Goal: Task Accomplishment & Management: Manage account settings

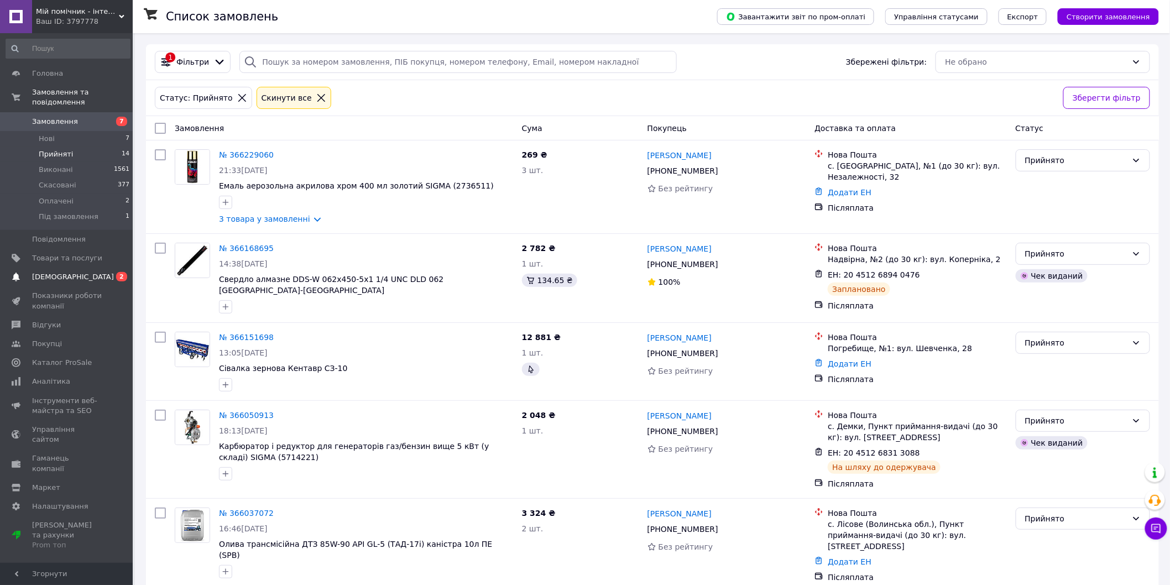
click at [96, 272] on span "[DEMOGRAPHIC_DATA]" at bounding box center [67, 277] width 70 height 10
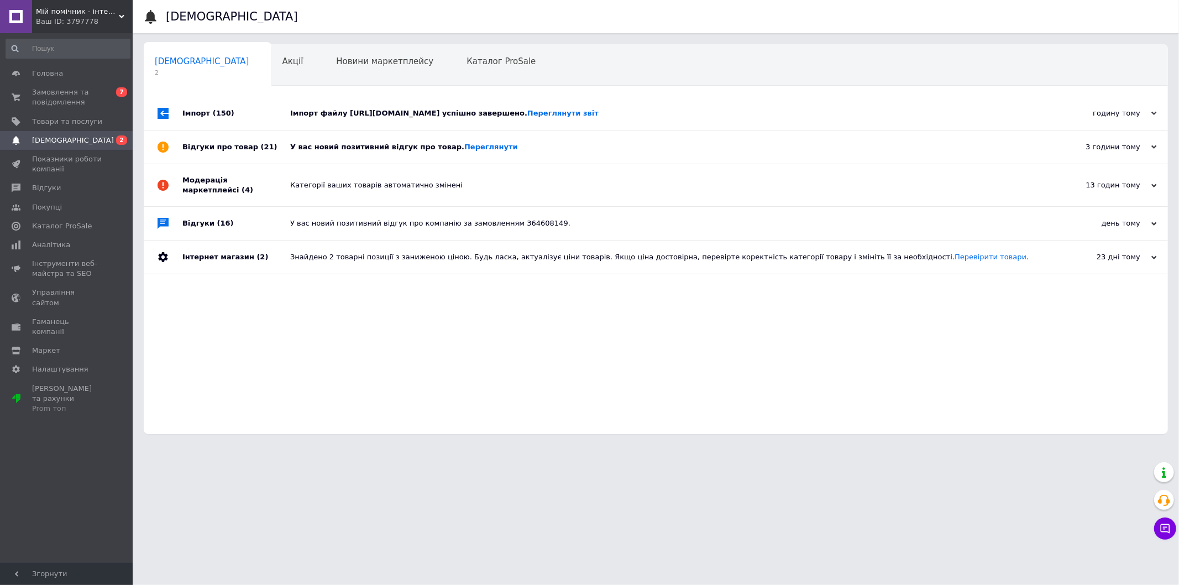
click at [382, 152] on div "У вас новий позитивний відгук про товар. Переглянути" at bounding box center [668, 147] width 756 height 10
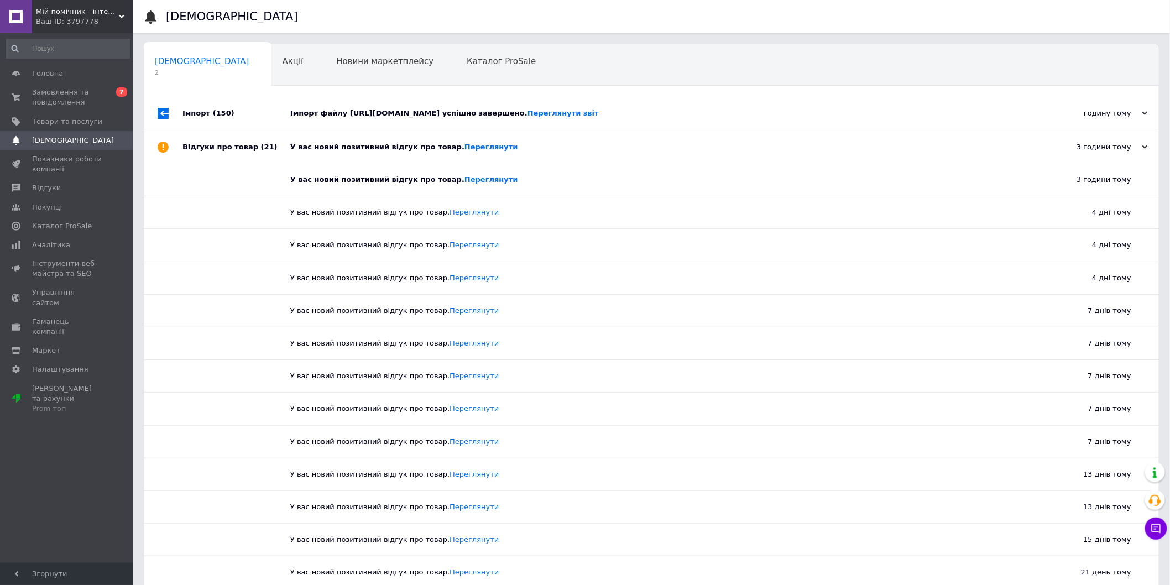
click at [395, 117] on div "Імпорт файлу https://sigma.ua/bitrix/catalog_export/marketsigma.php успішно зав…" at bounding box center [663, 113] width 747 height 10
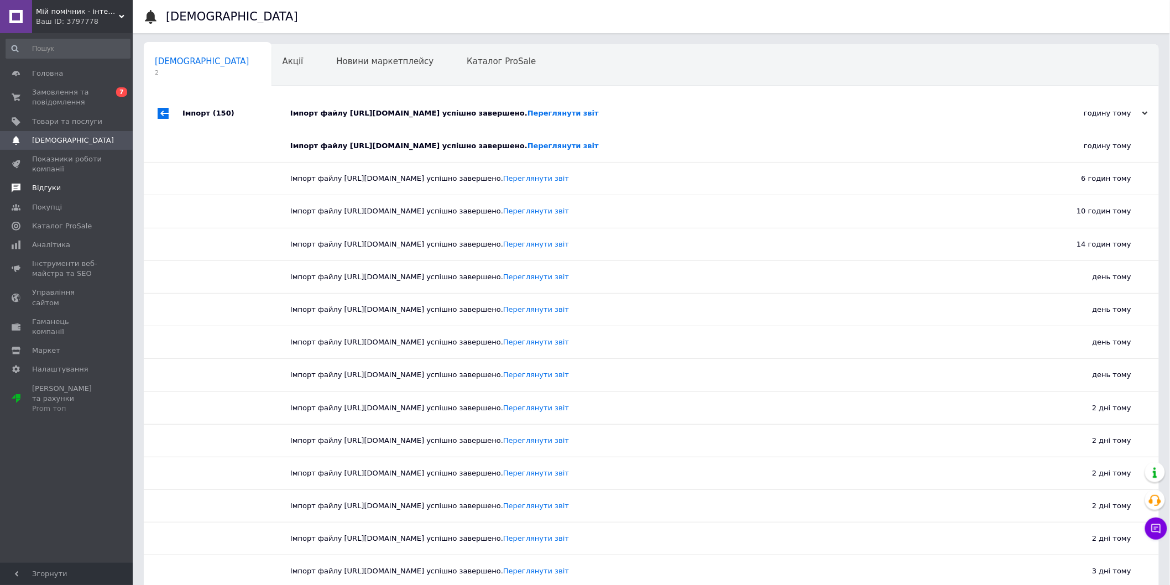
click at [51, 188] on span "Відгуки" at bounding box center [46, 188] width 29 height 10
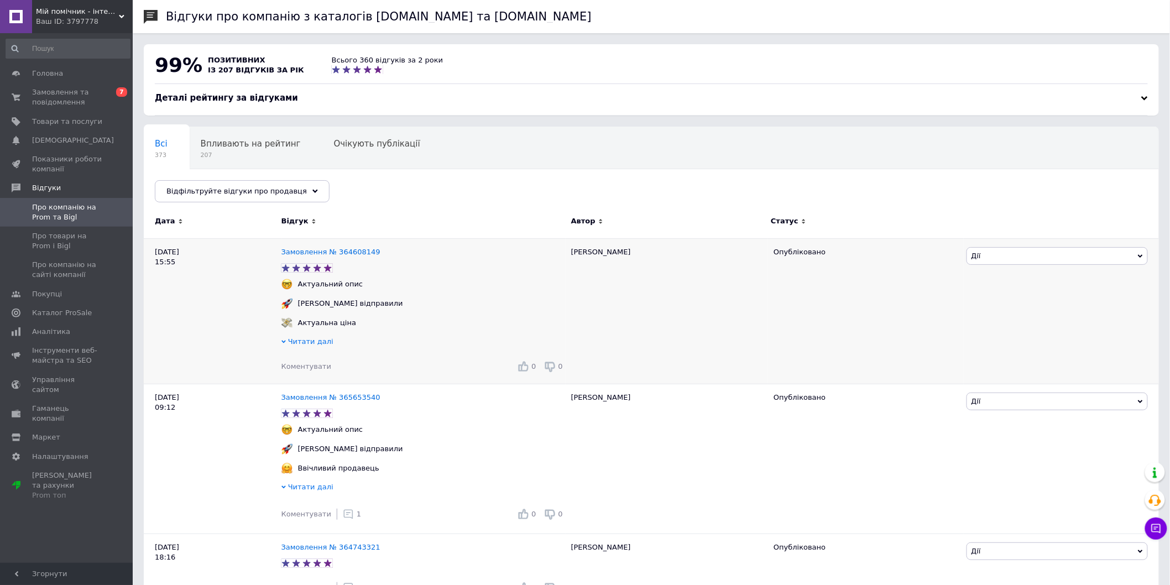
scroll to position [61, 0]
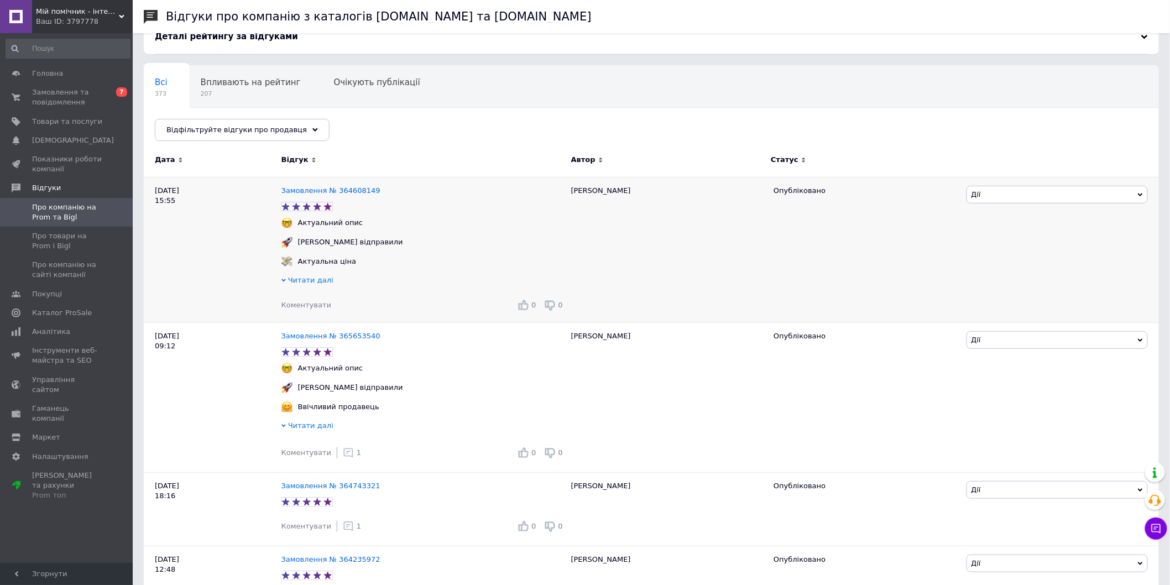
click at [312, 309] on span "Коментувати" at bounding box center [306, 305] width 50 height 8
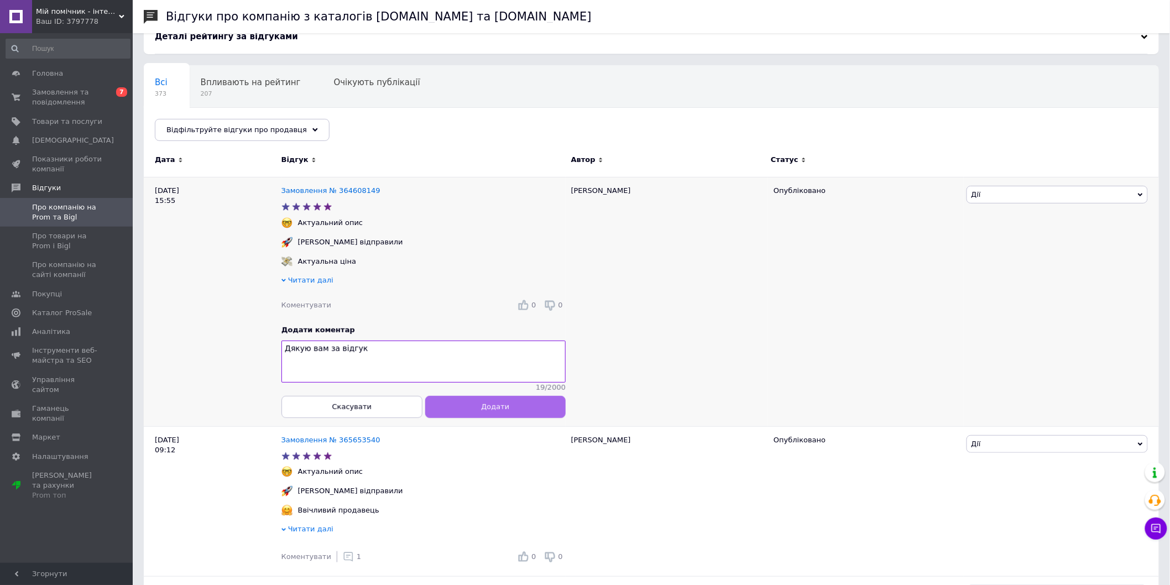
type textarea "Дякую вам за відгук"
click at [506, 411] on span "Додати" at bounding box center [495, 406] width 28 height 8
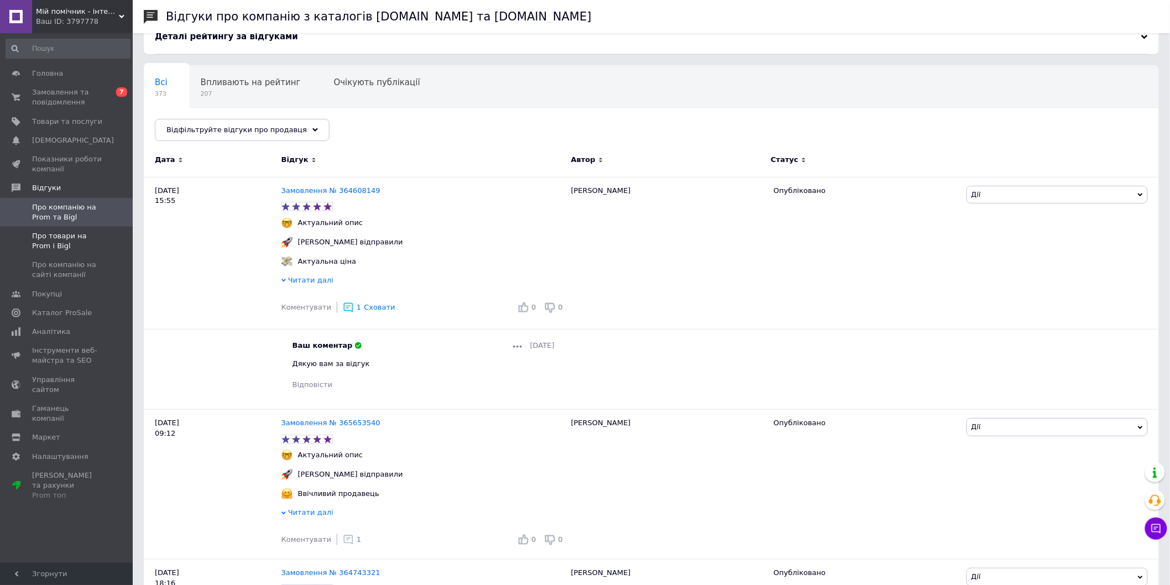
click at [70, 239] on span "Про товари на Prom і Bigl" at bounding box center [67, 241] width 70 height 20
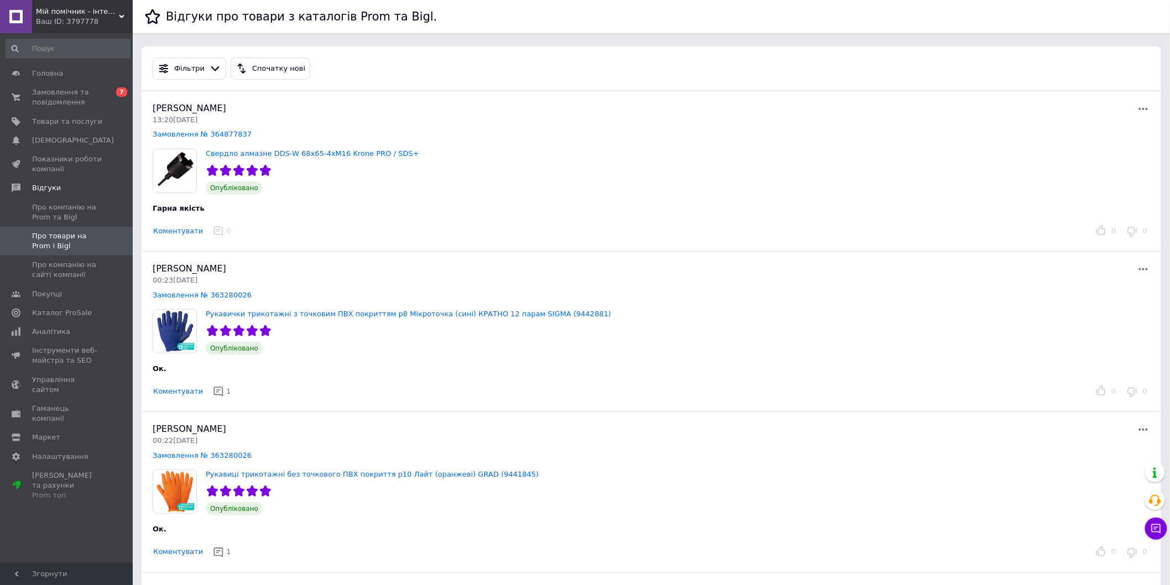
click at [180, 228] on button "Коментувати" at bounding box center [178, 232] width 51 height 12
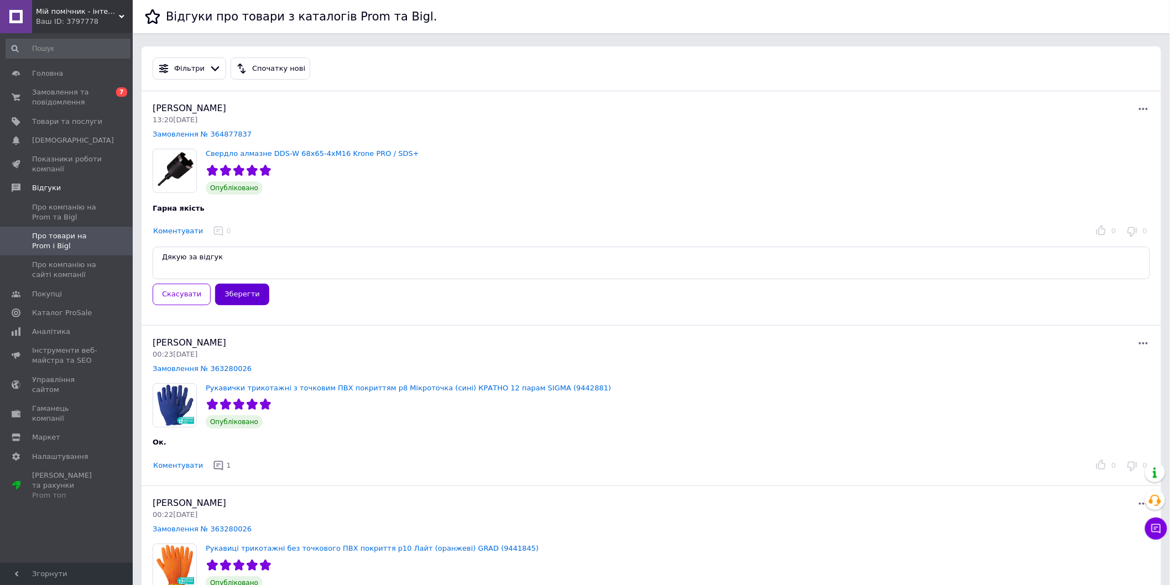
type textarea "Дякую за відгук"
click at [248, 290] on button "Зберегти" at bounding box center [242, 295] width 54 height 22
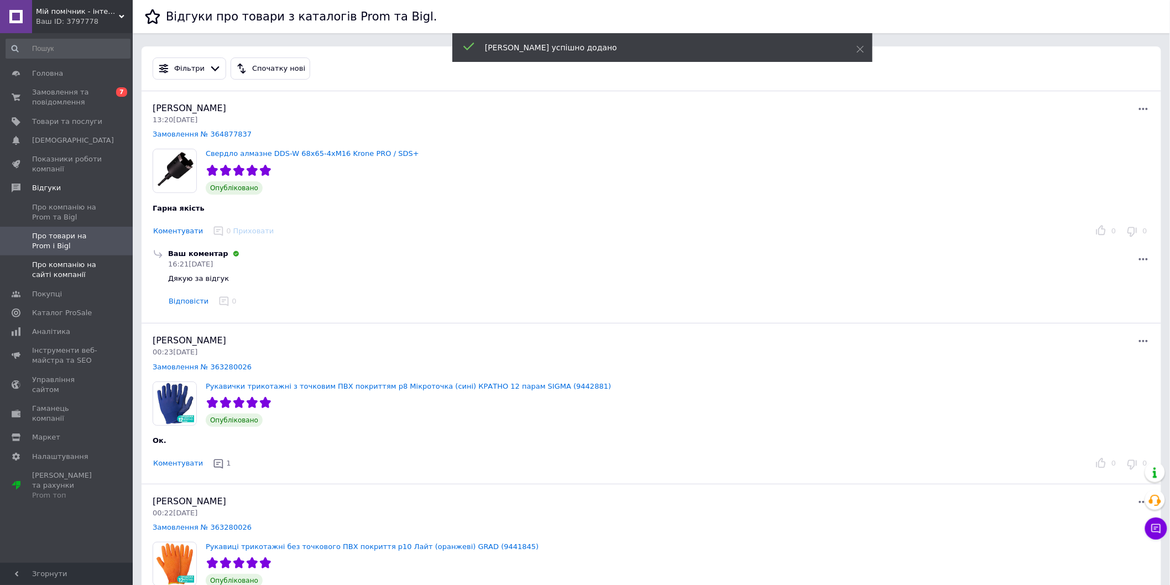
click at [59, 271] on span "Про компанію на сайті компанії" at bounding box center [67, 270] width 70 height 20
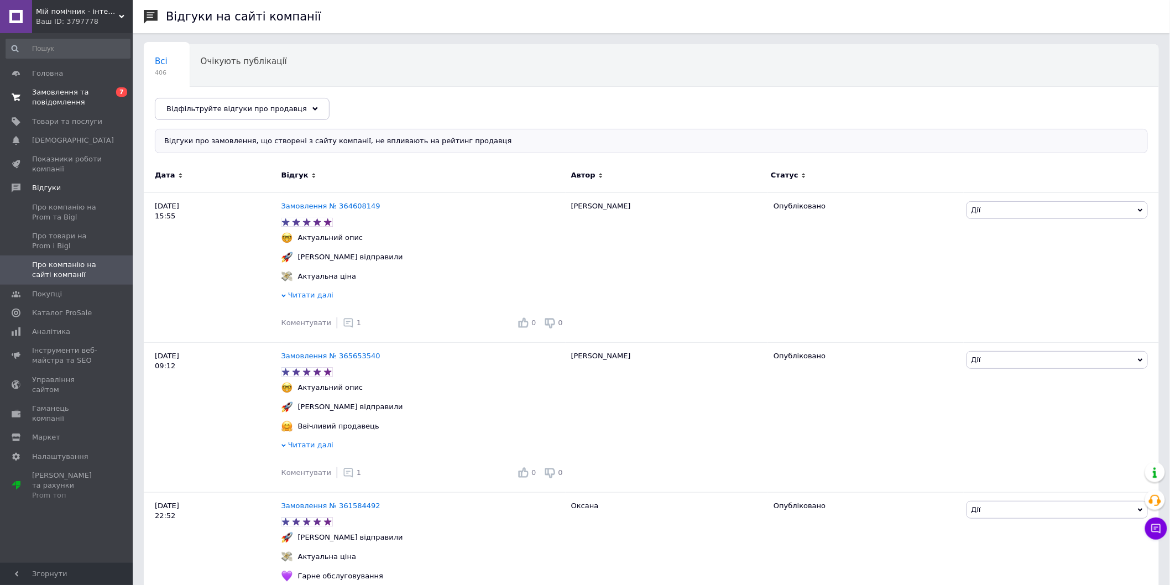
click at [75, 95] on span "Замовлення та повідомлення" at bounding box center [67, 97] width 70 height 20
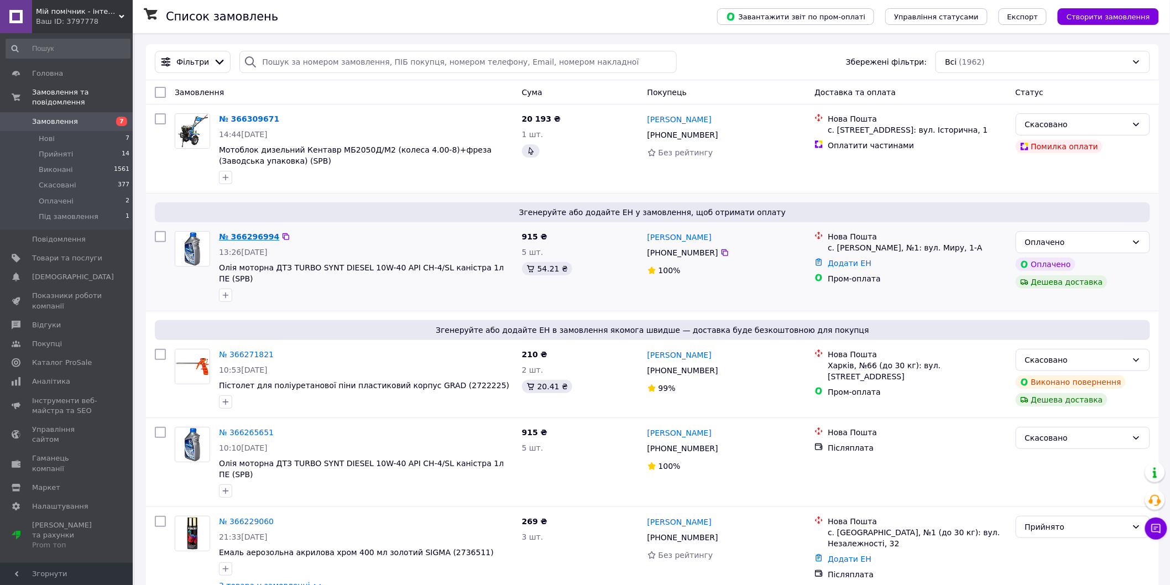
click at [240, 236] on link "№ 366296994" at bounding box center [249, 236] width 60 height 9
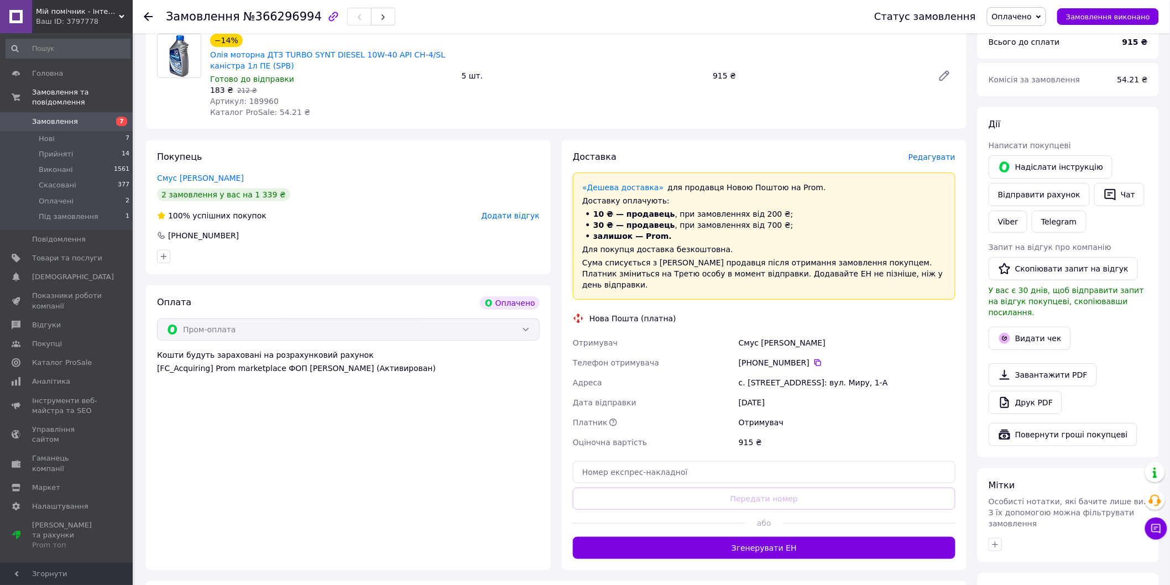
scroll to position [123, 0]
drag, startPoint x: 737, startPoint y: 343, endPoint x: 755, endPoint y: 343, distance: 17.7
click at [755, 343] on div "Смус Віктор" at bounding box center [846, 342] width 221 height 20
copy div "Смус"
drag, startPoint x: 760, startPoint y: 339, endPoint x: 781, endPoint y: 341, distance: 21.6
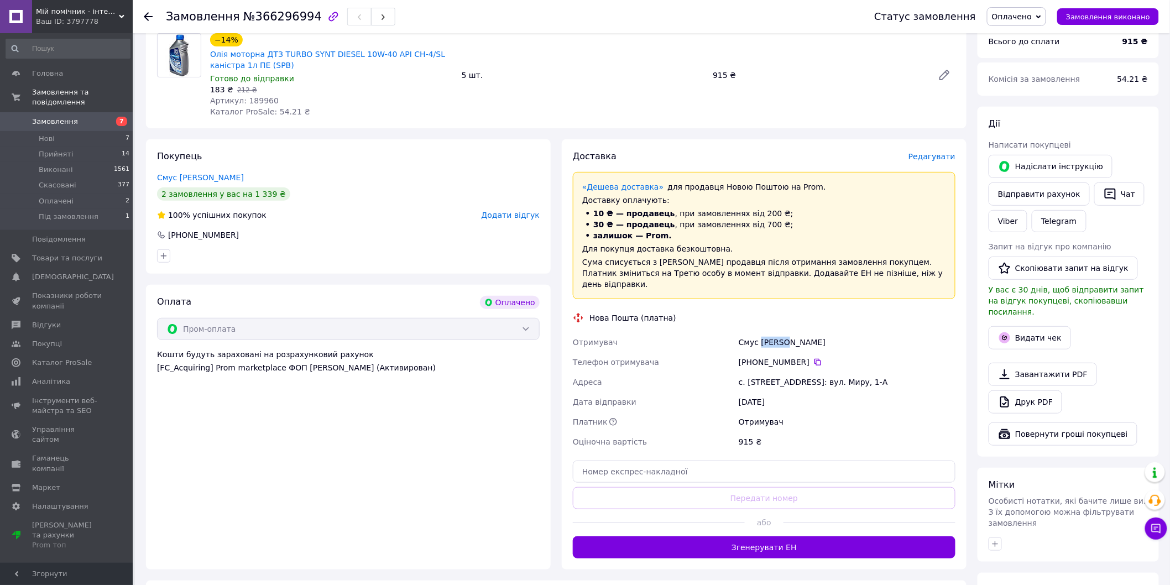
click at [781, 341] on div "Смус Віктор" at bounding box center [846, 342] width 221 height 20
copy div "Віктор"
click at [722, 373] on div "Адреса" at bounding box center [653, 382] width 166 height 20
click at [813, 363] on icon at bounding box center [817, 362] width 9 height 9
click at [1031, 18] on span "Оплачено" at bounding box center [1012, 16] width 40 height 9
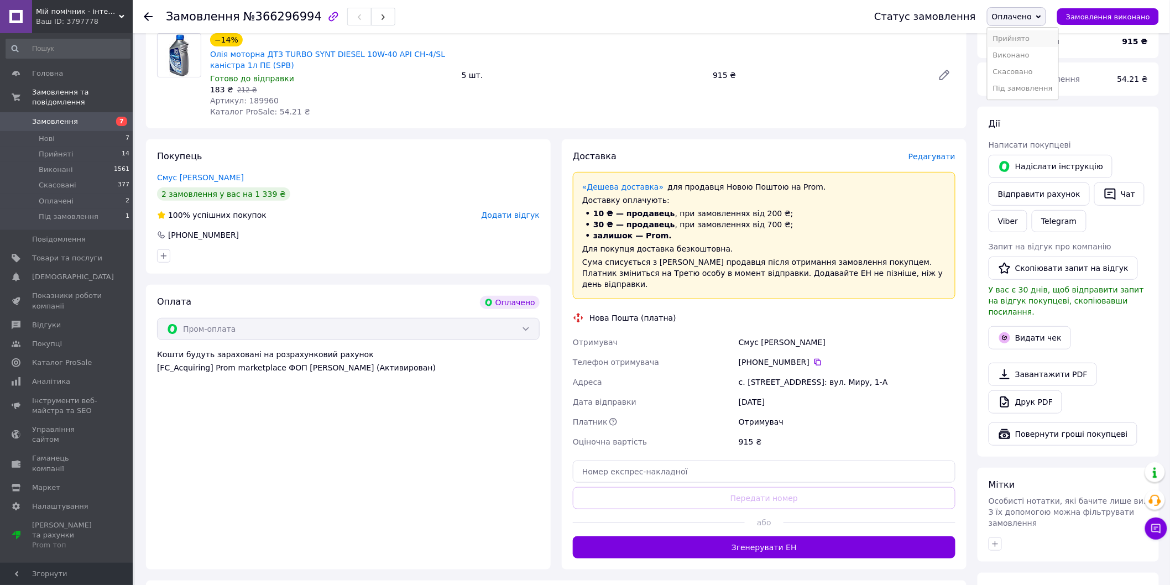
click at [1026, 38] on li "Прийнято" at bounding box center [1022, 38] width 71 height 17
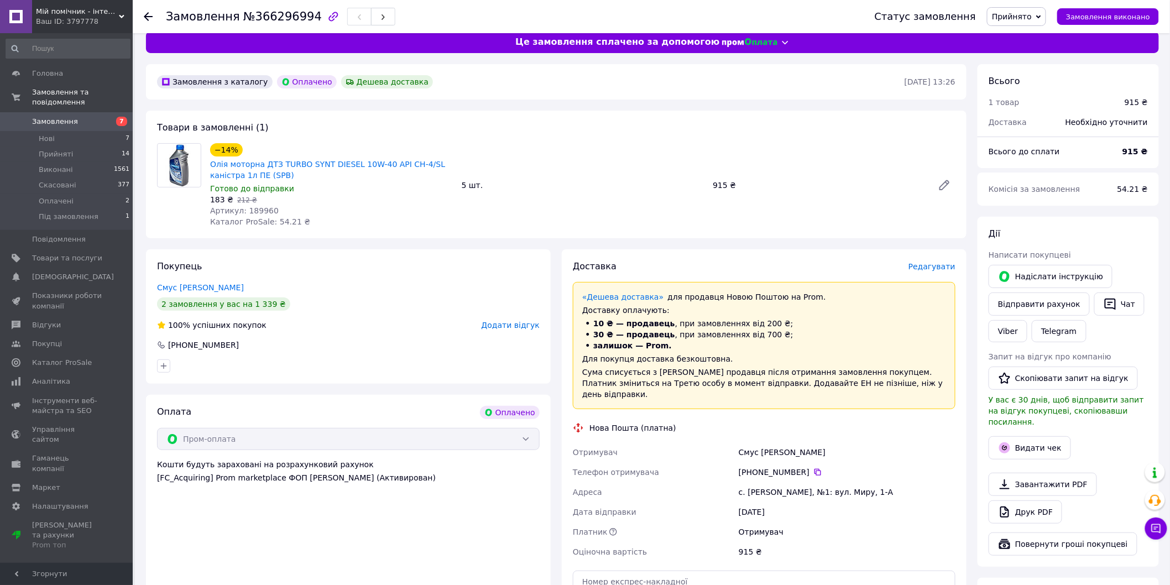
scroll to position [0, 0]
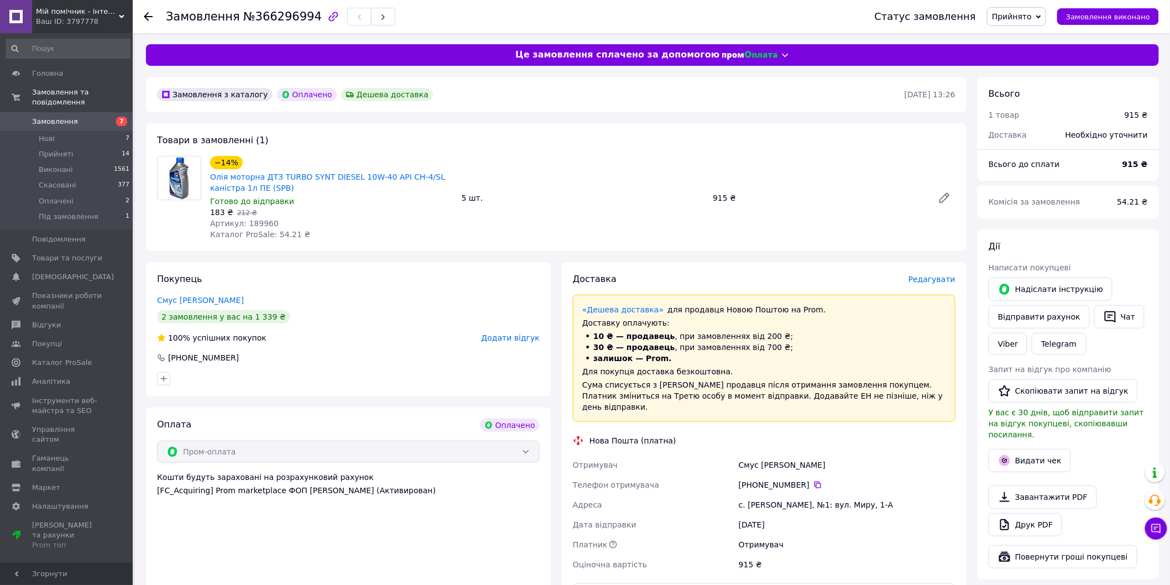
click at [144, 13] on icon at bounding box center [148, 16] width 9 height 9
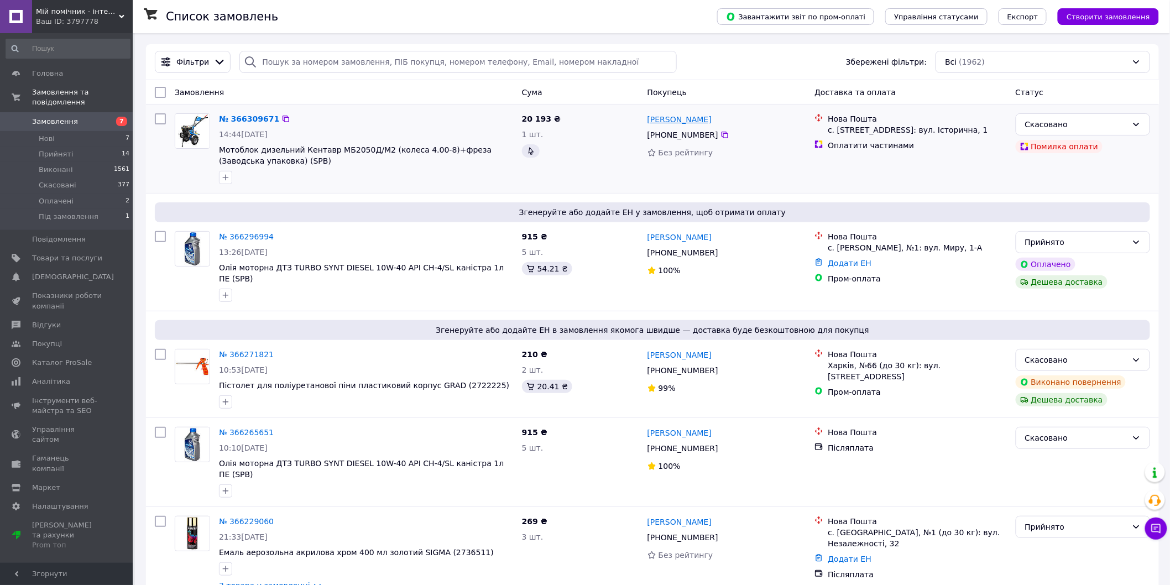
click at [670, 119] on link "Ірина Пилипович" at bounding box center [679, 119] width 64 height 11
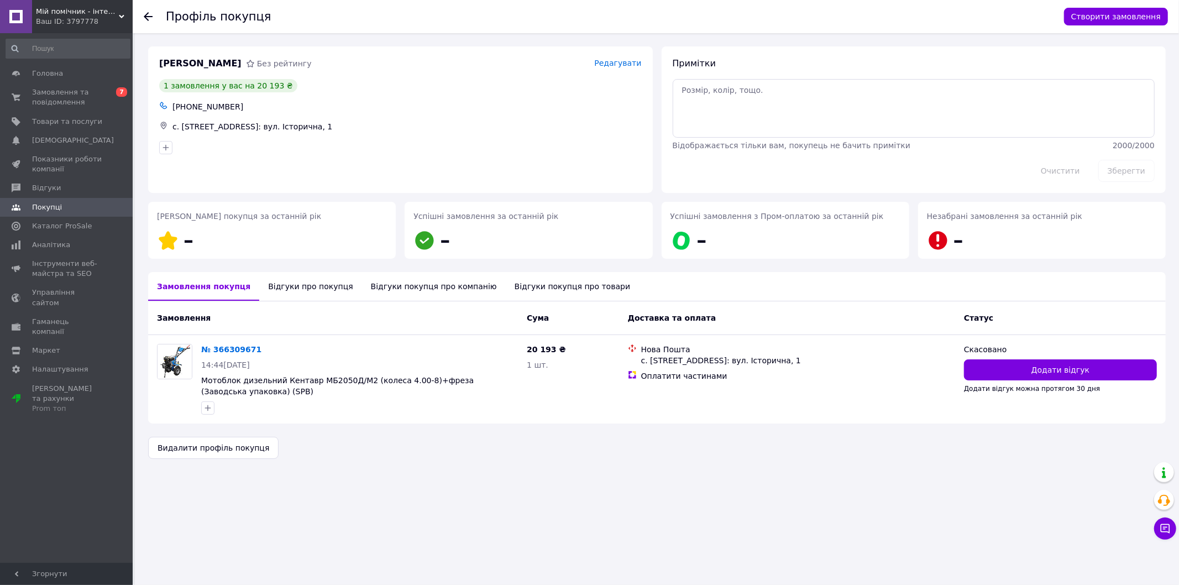
click at [145, 18] on icon at bounding box center [148, 16] width 9 height 9
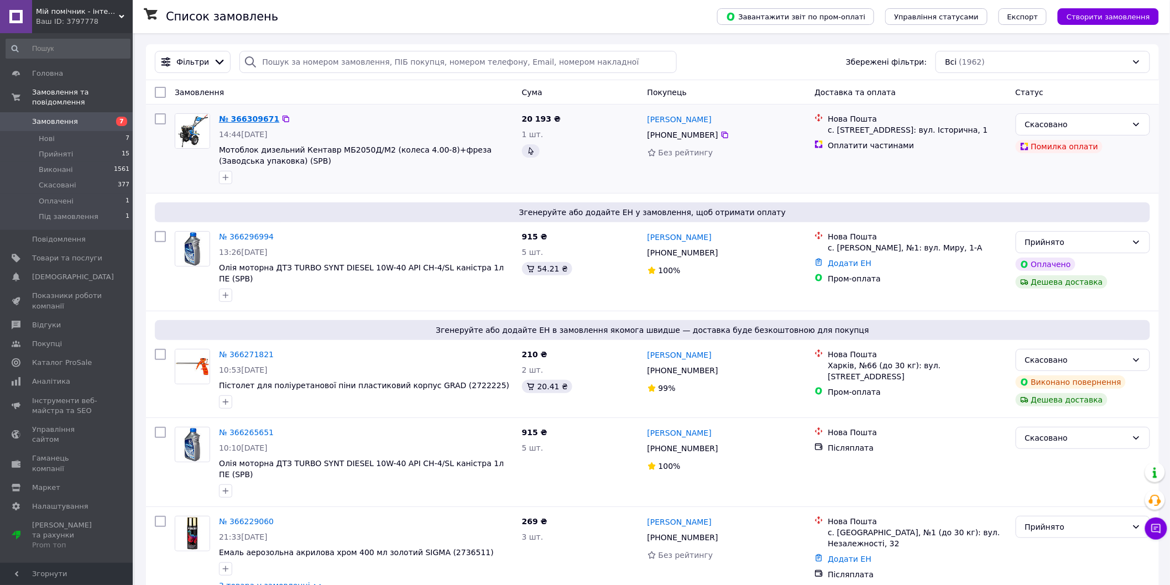
click at [239, 118] on link "№ 366309671" at bounding box center [249, 118] width 60 height 9
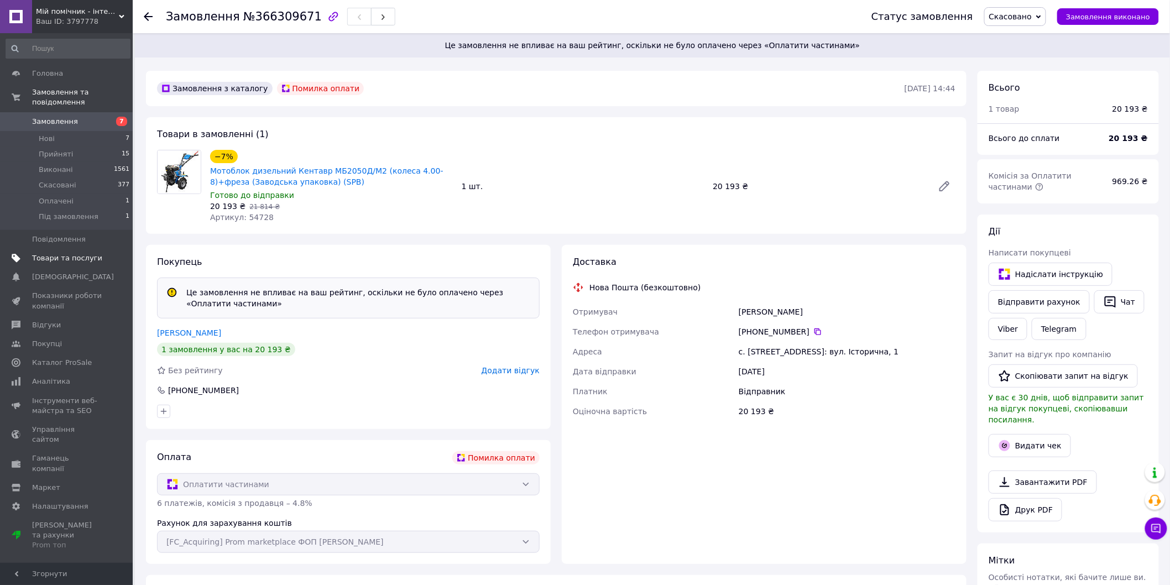
click at [50, 253] on span "Товари та послуги" at bounding box center [67, 258] width 70 height 10
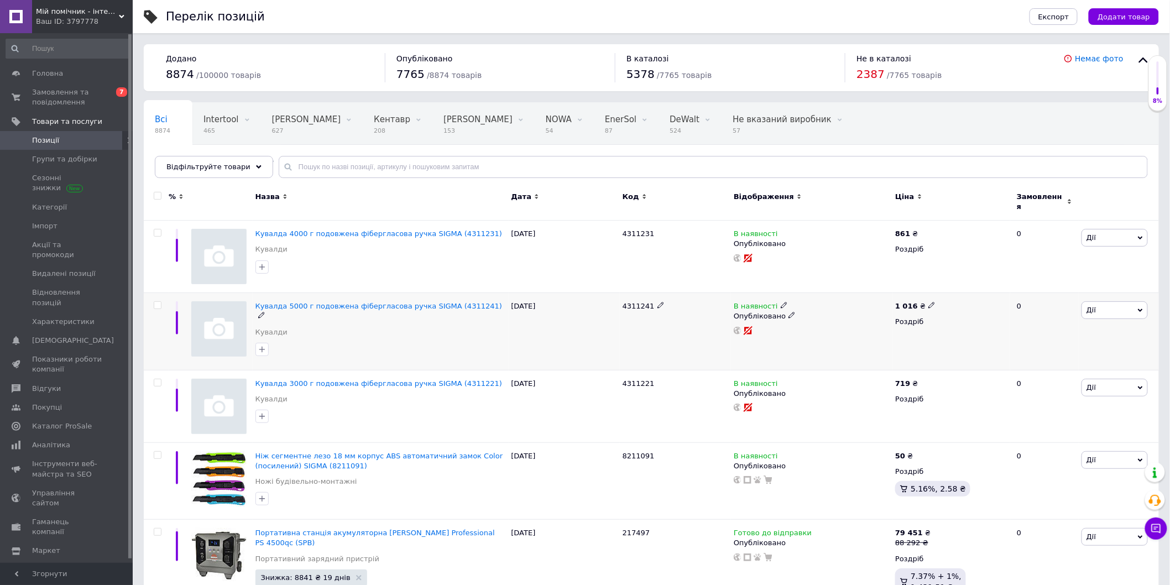
scroll to position [61, 0]
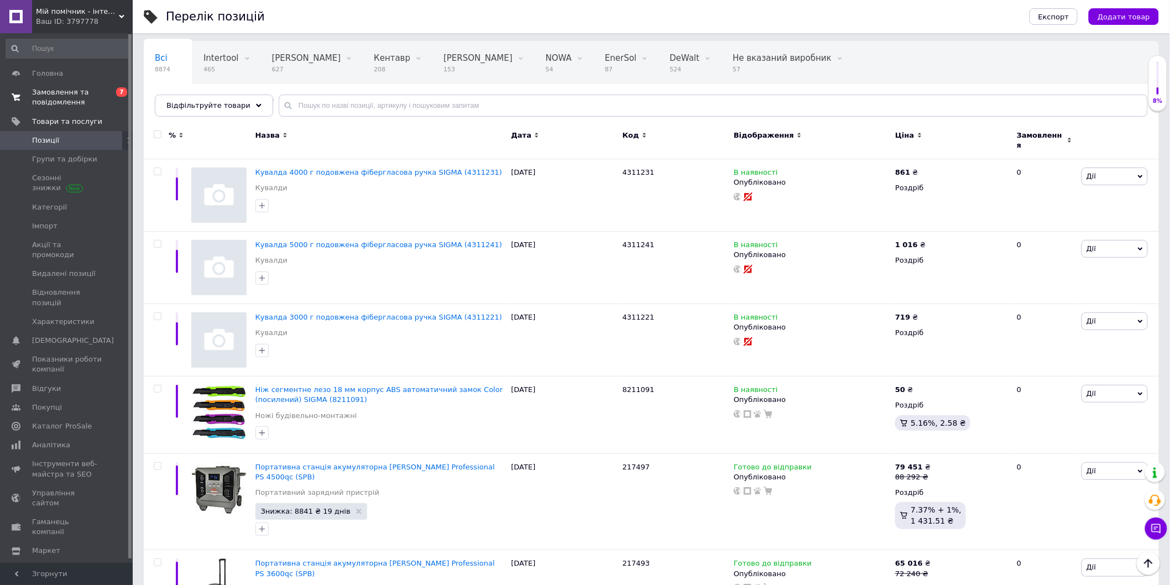
click at [64, 90] on span "Замовлення та повідомлення" at bounding box center [67, 97] width 70 height 20
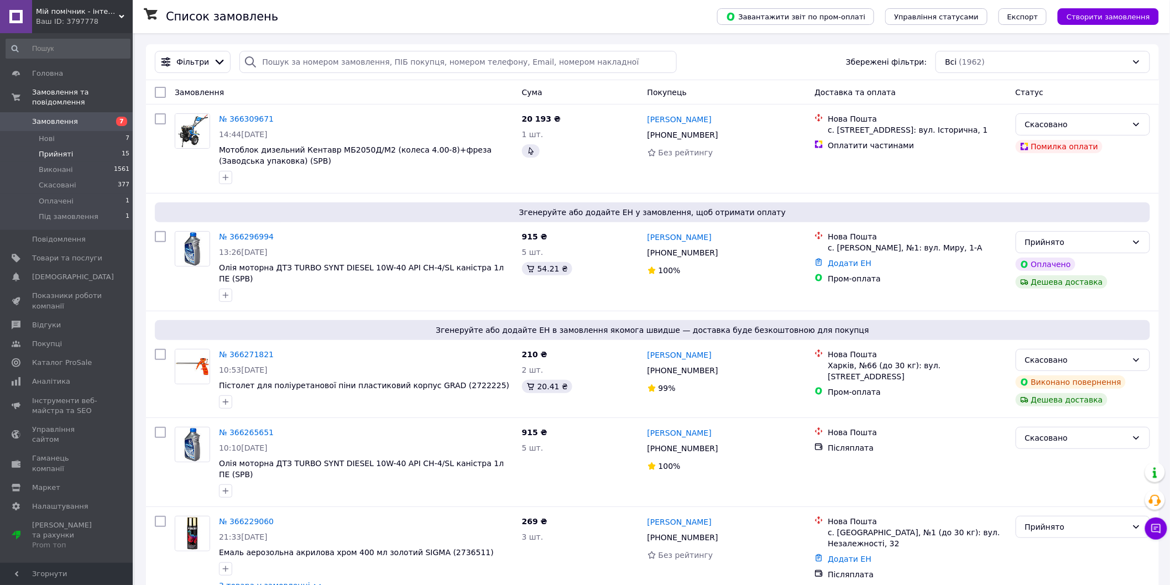
click at [82, 146] on li "Прийняті 15" at bounding box center [68, 153] width 136 height 15
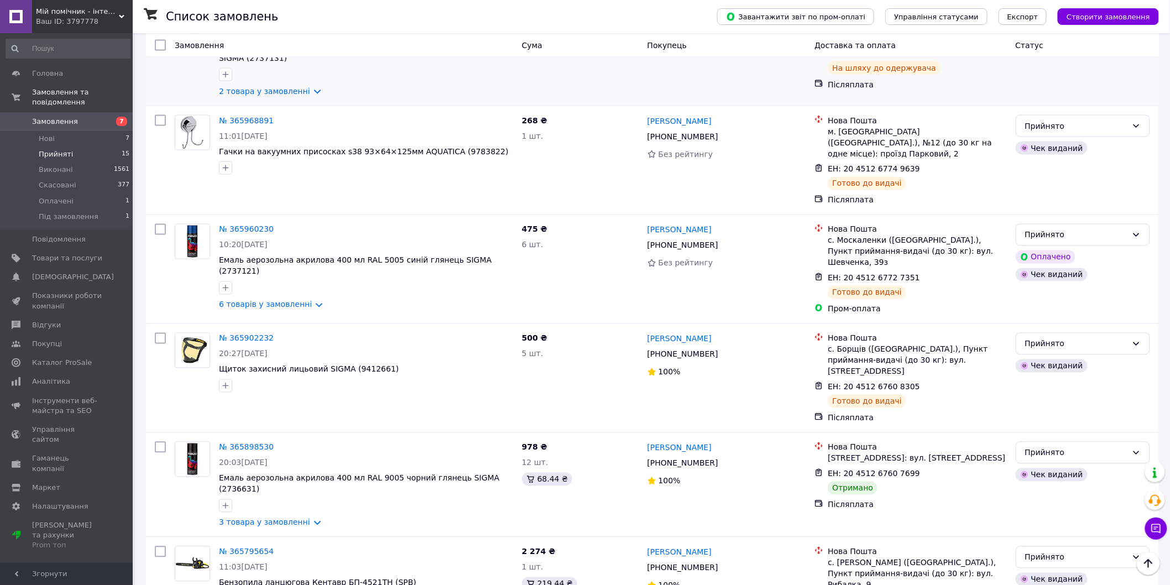
scroll to position [737, 0]
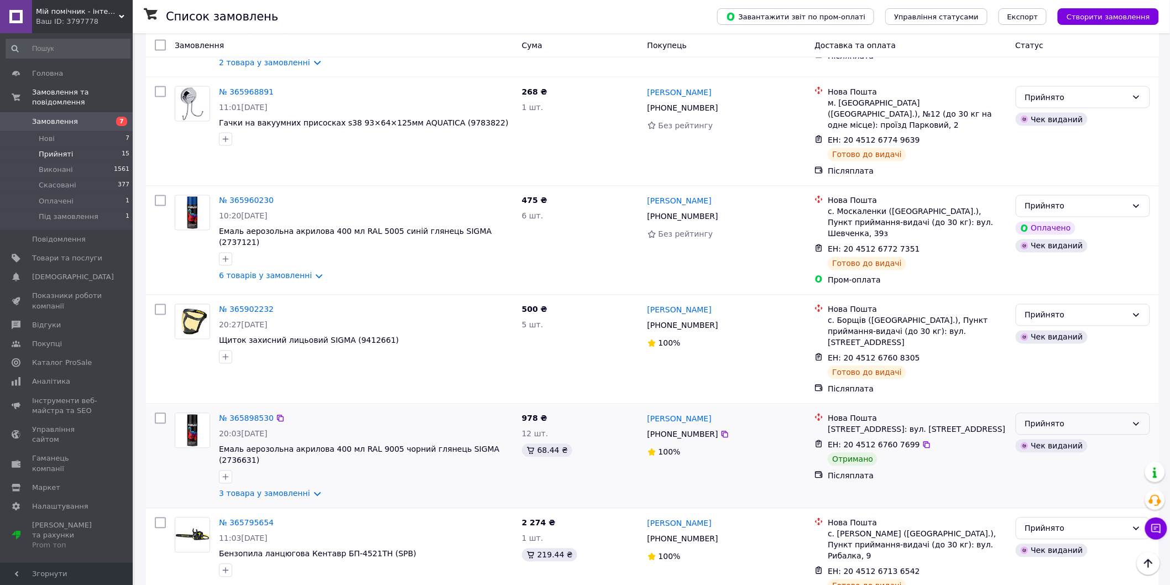
click at [1078, 418] on div "Прийнято" at bounding box center [1076, 424] width 102 height 12
click at [1051, 388] on li "Виконано" at bounding box center [1083, 393] width 134 height 20
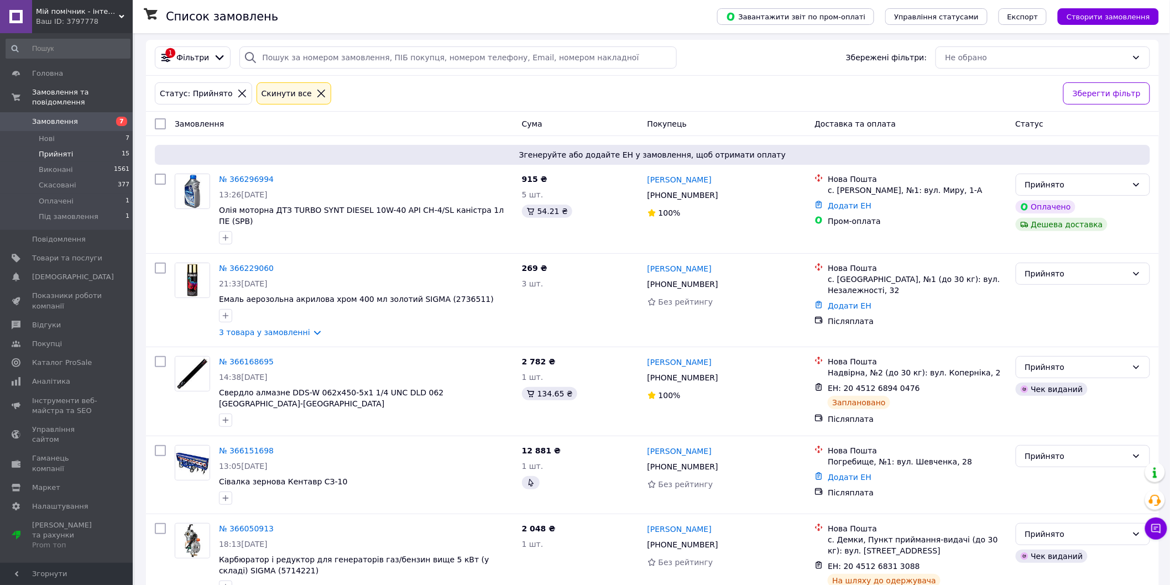
scroll to position [0, 0]
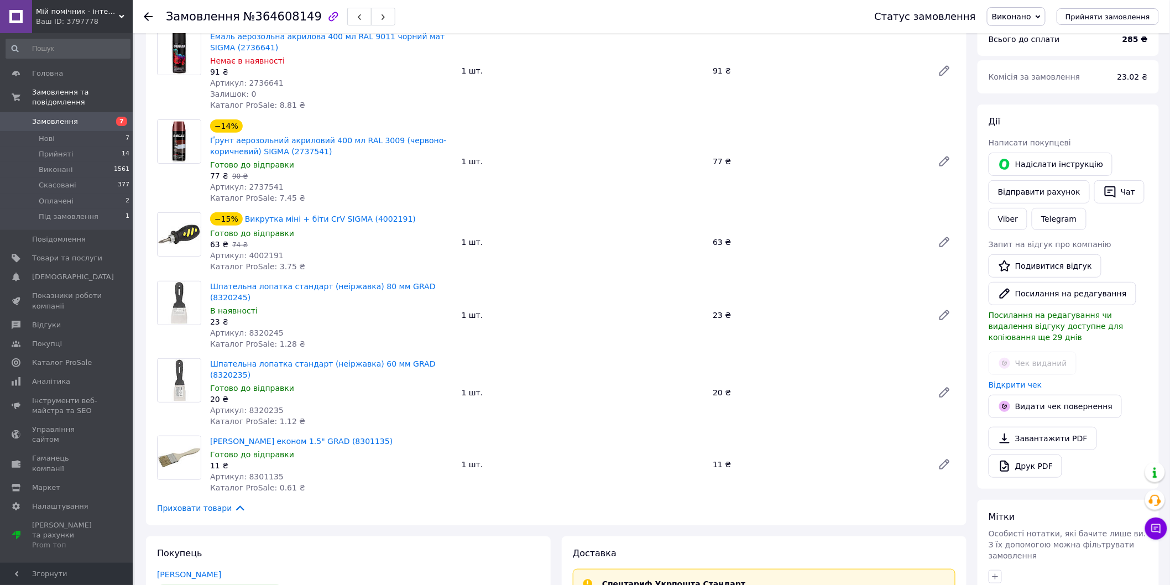
scroll to position [61, 0]
